Goal: Find specific page/section: Find specific page/section

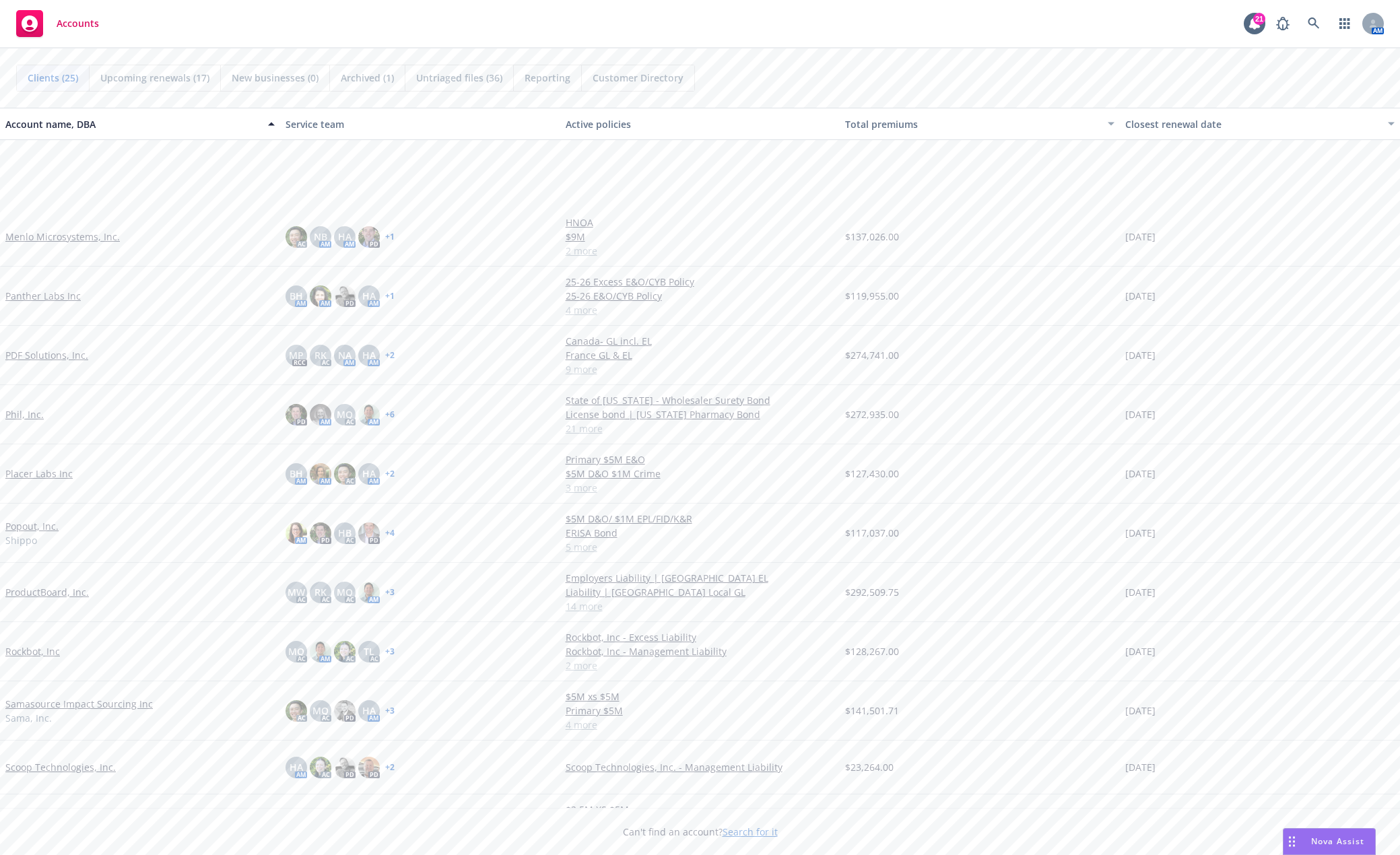
scroll to position [678, 0]
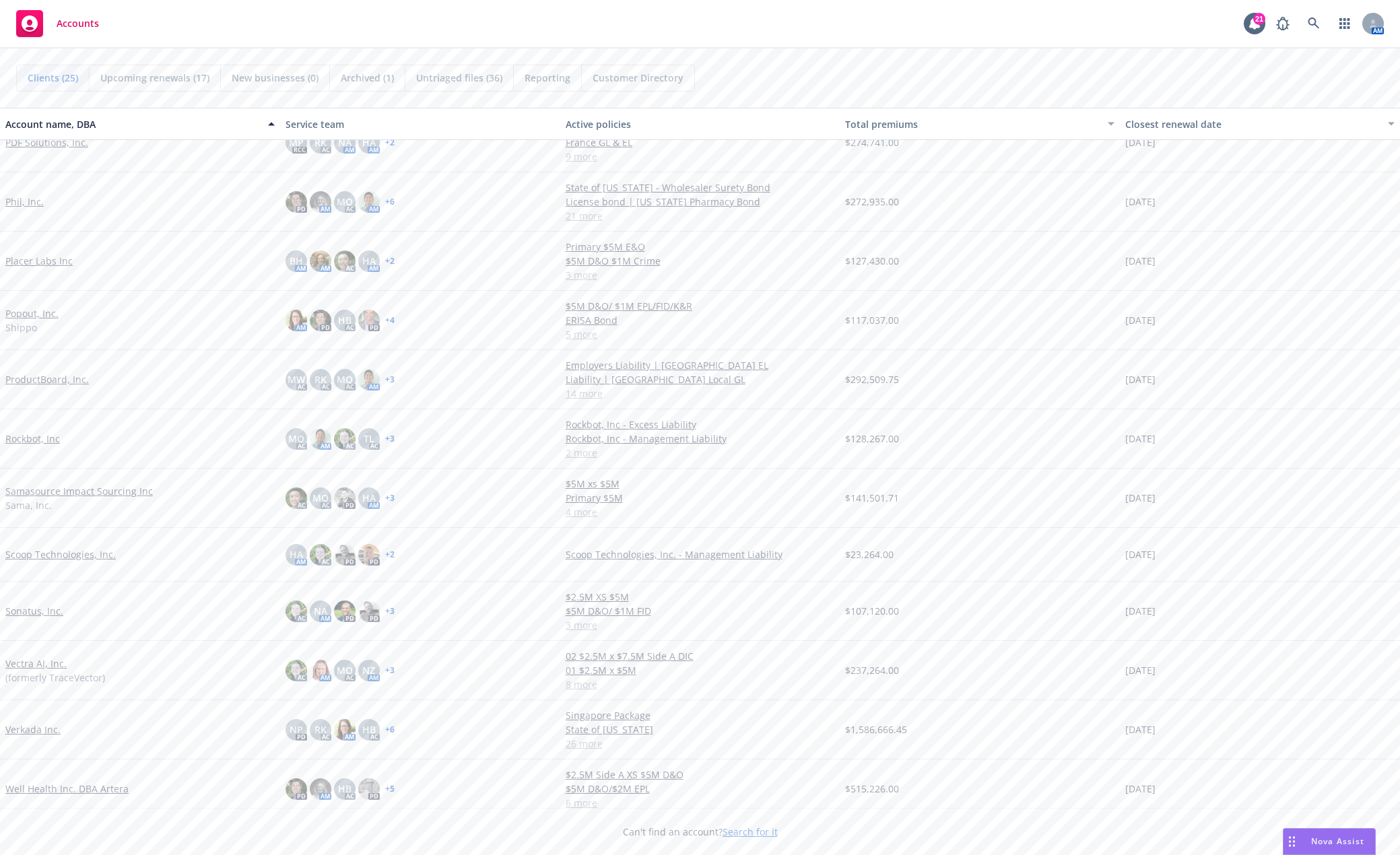
click at [30, 666] on link "Vectra AI, Inc." at bounding box center [36, 663] width 61 height 14
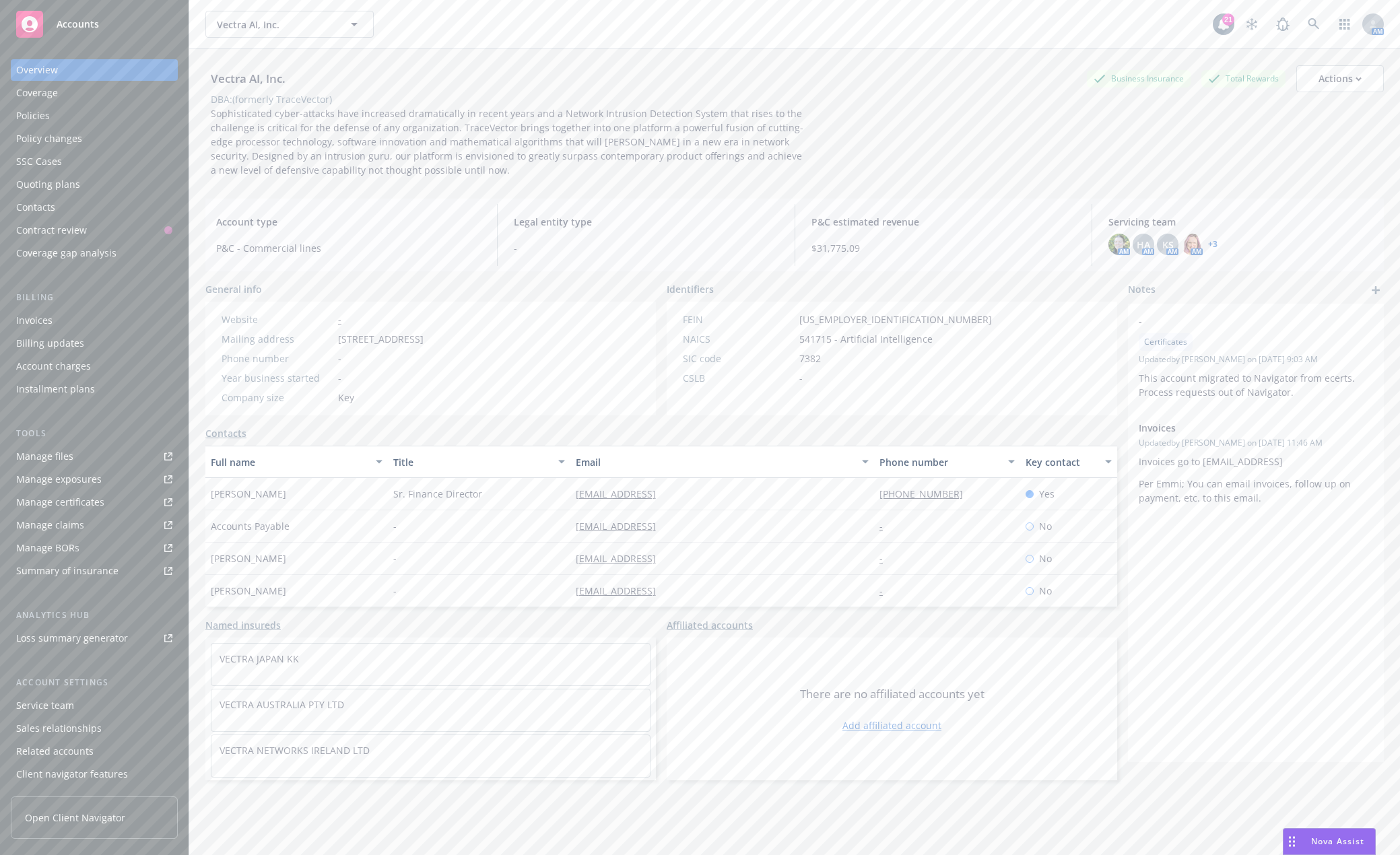
click at [49, 120] on div "Policies" at bounding box center [33, 116] width 33 height 21
